Goal: Navigation & Orientation: Find specific page/section

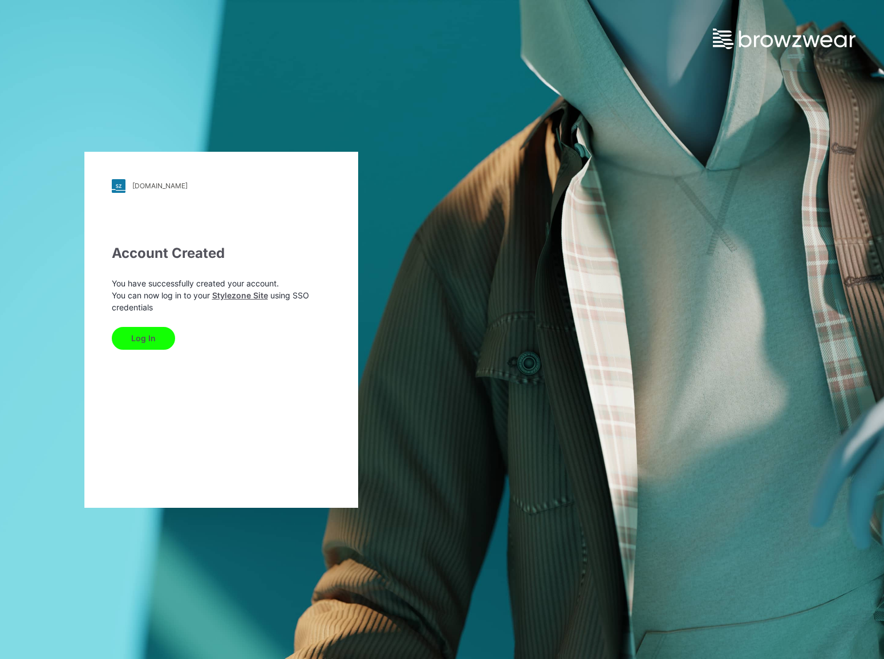
click at [148, 341] on button "Log In" at bounding box center [143, 338] width 63 height 23
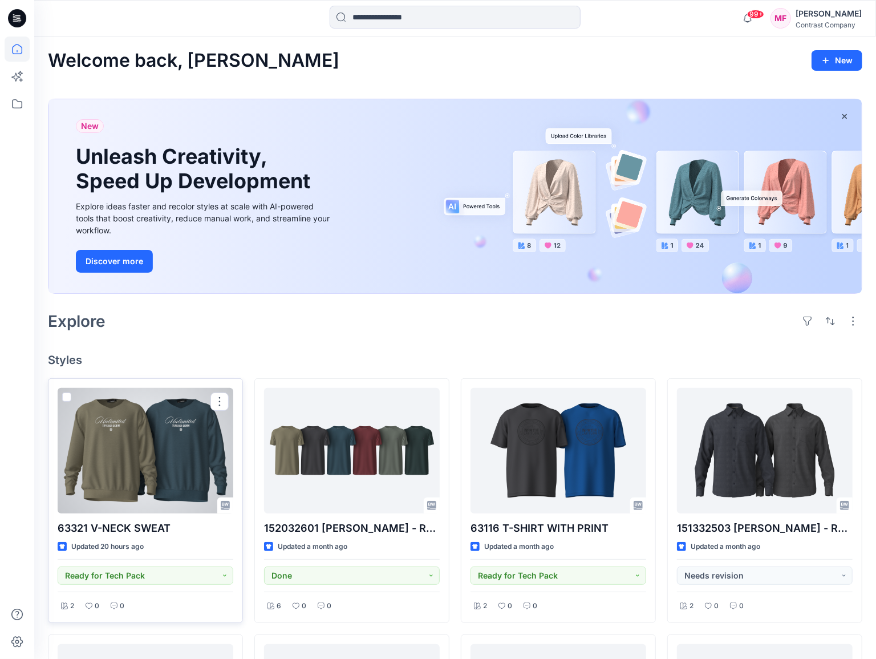
click at [135, 451] on div at bounding box center [146, 451] width 176 height 126
